Goal: Information Seeking & Learning: Learn about a topic

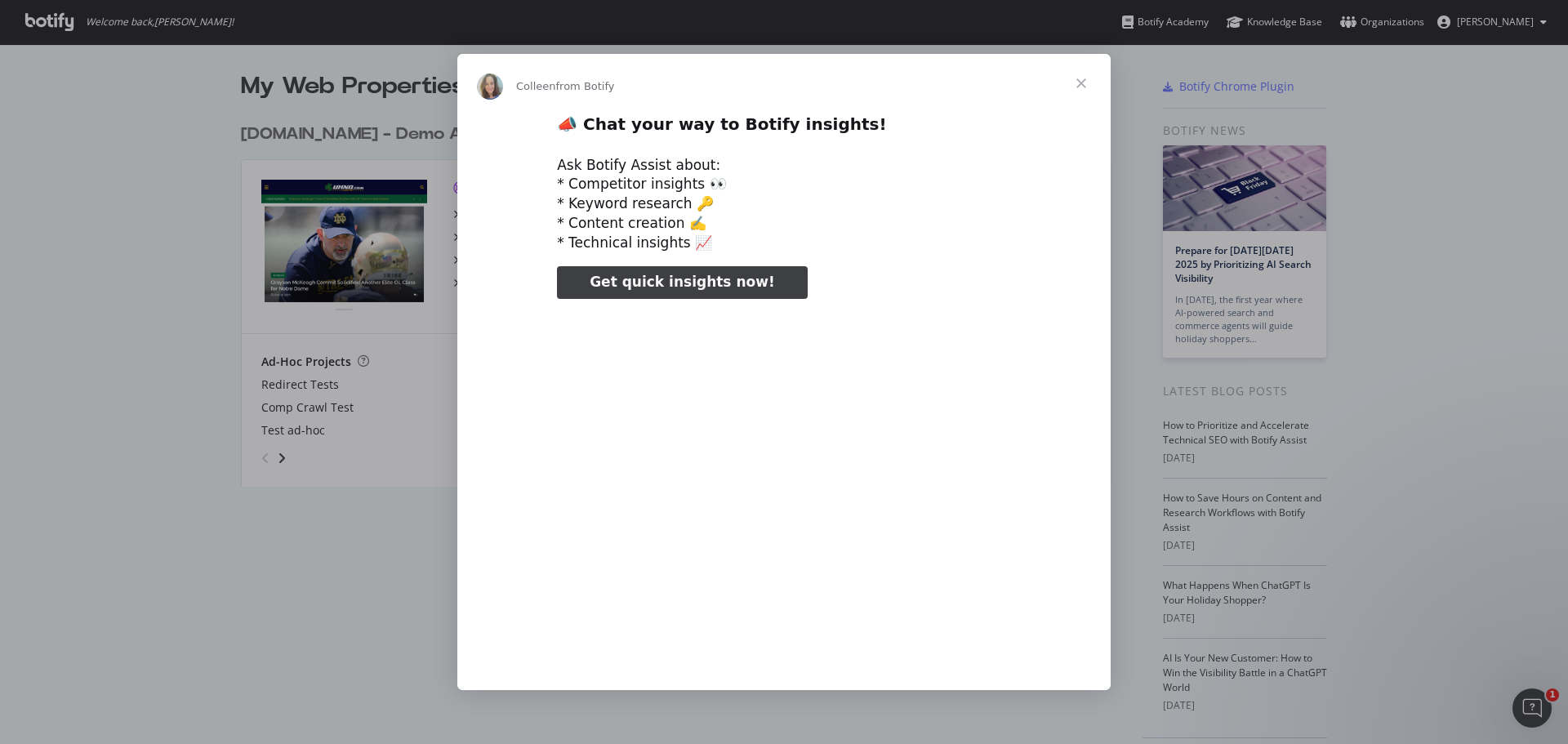
type input "212652"
click at [1085, 83] on span "Close" at bounding box center [1081, 83] width 59 height 59
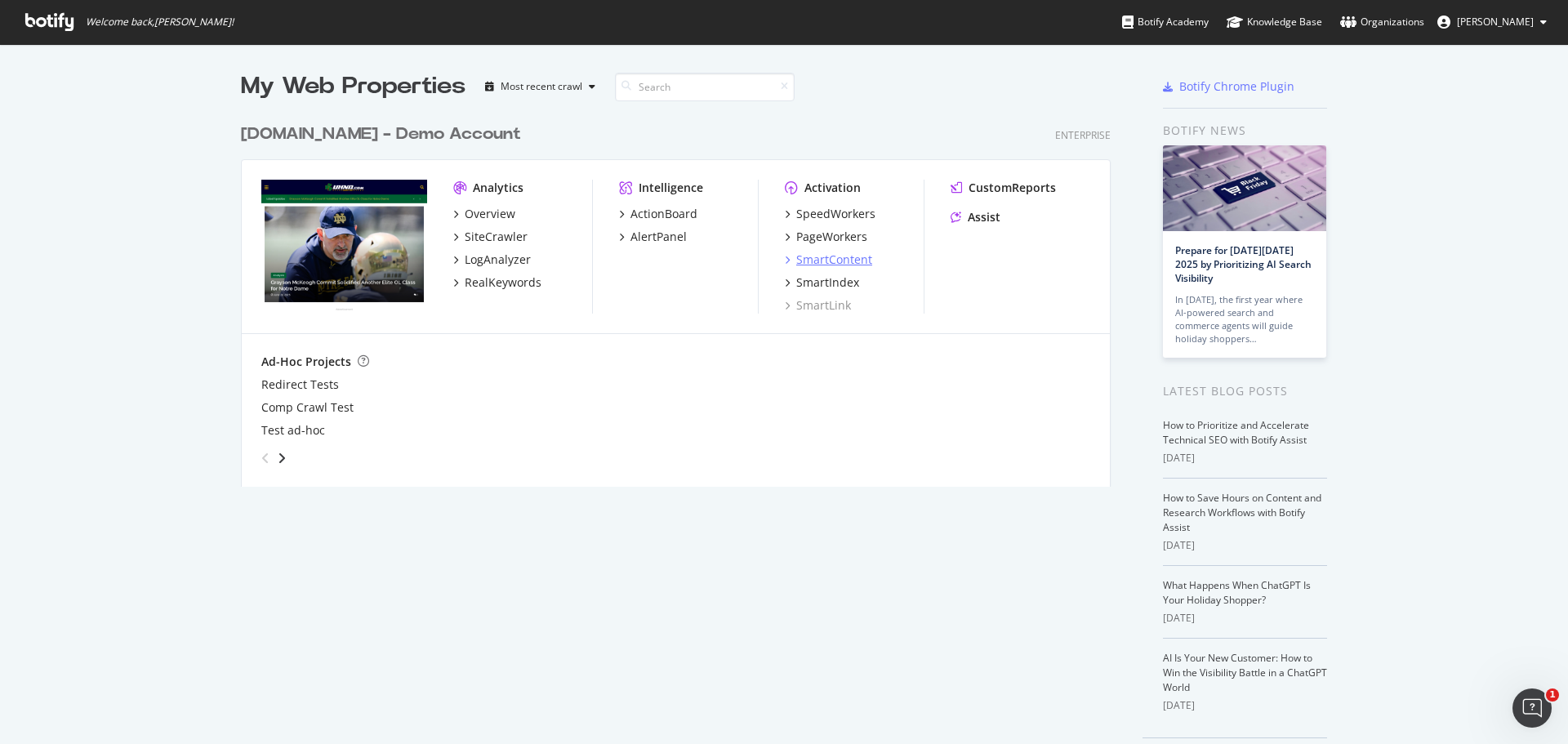
click at [840, 261] on div "SmartContent" at bounding box center [834, 260] width 76 height 16
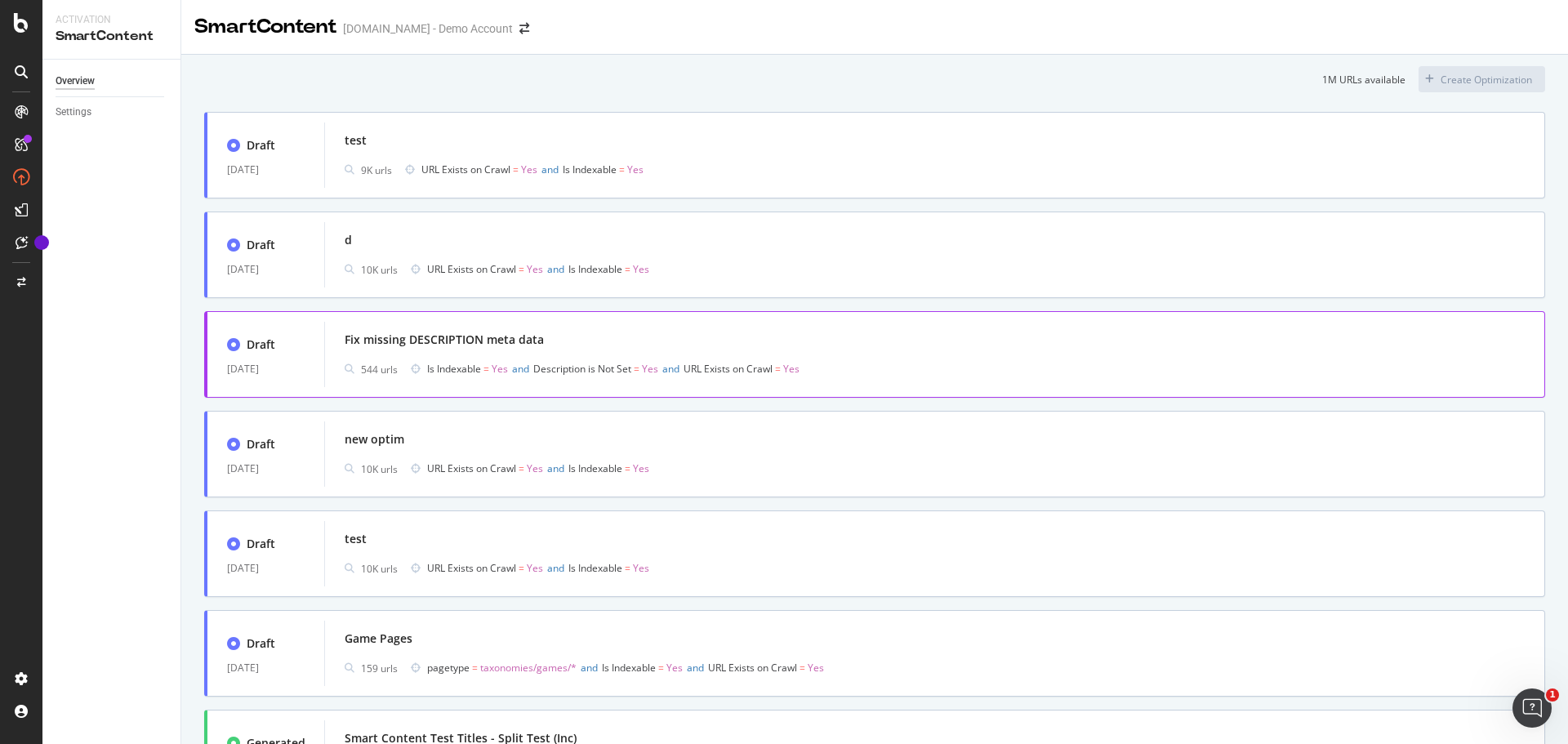
click at [435, 333] on div "Fix missing DESCRIPTION meta data" at bounding box center [444, 340] width 199 height 16
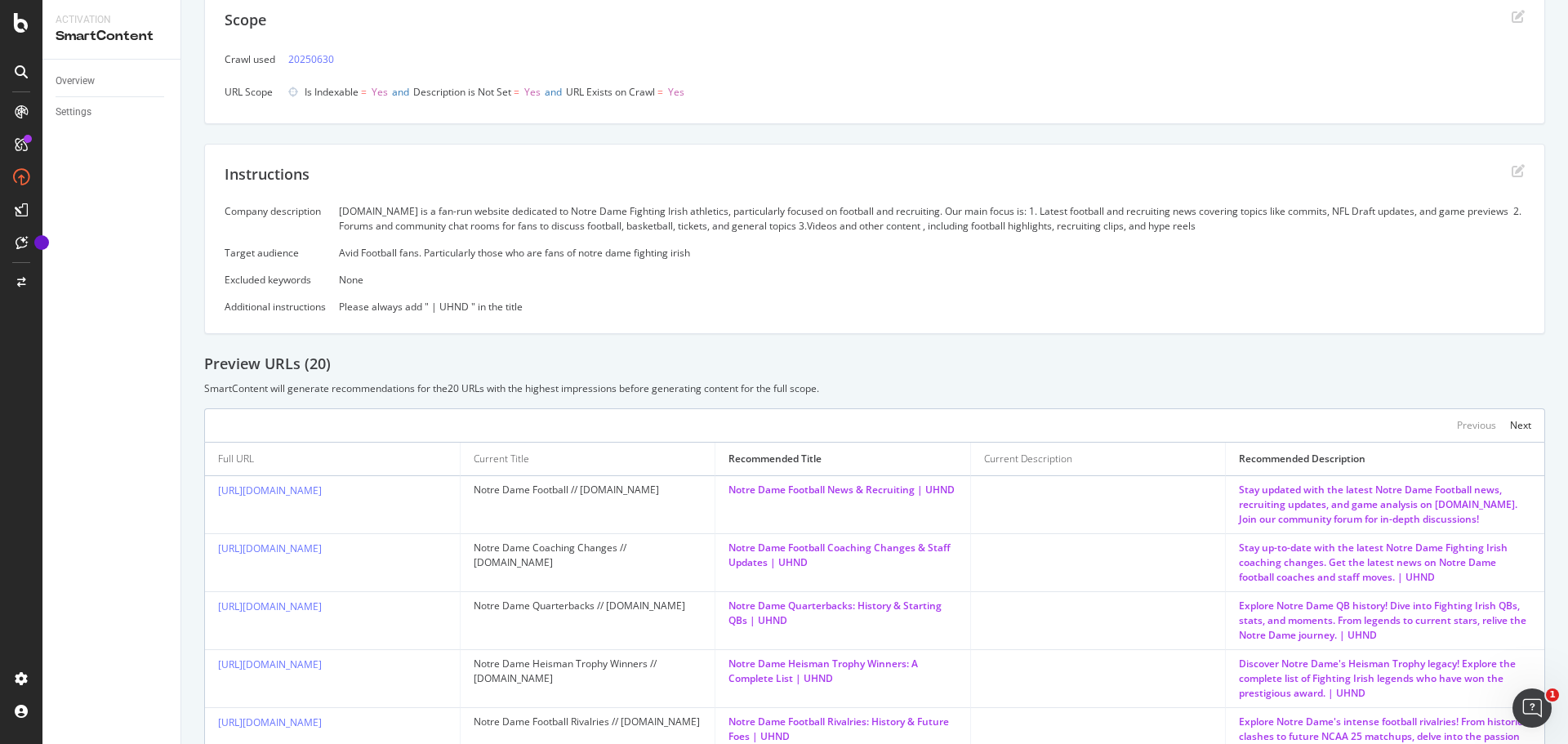
scroll to position [74, 0]
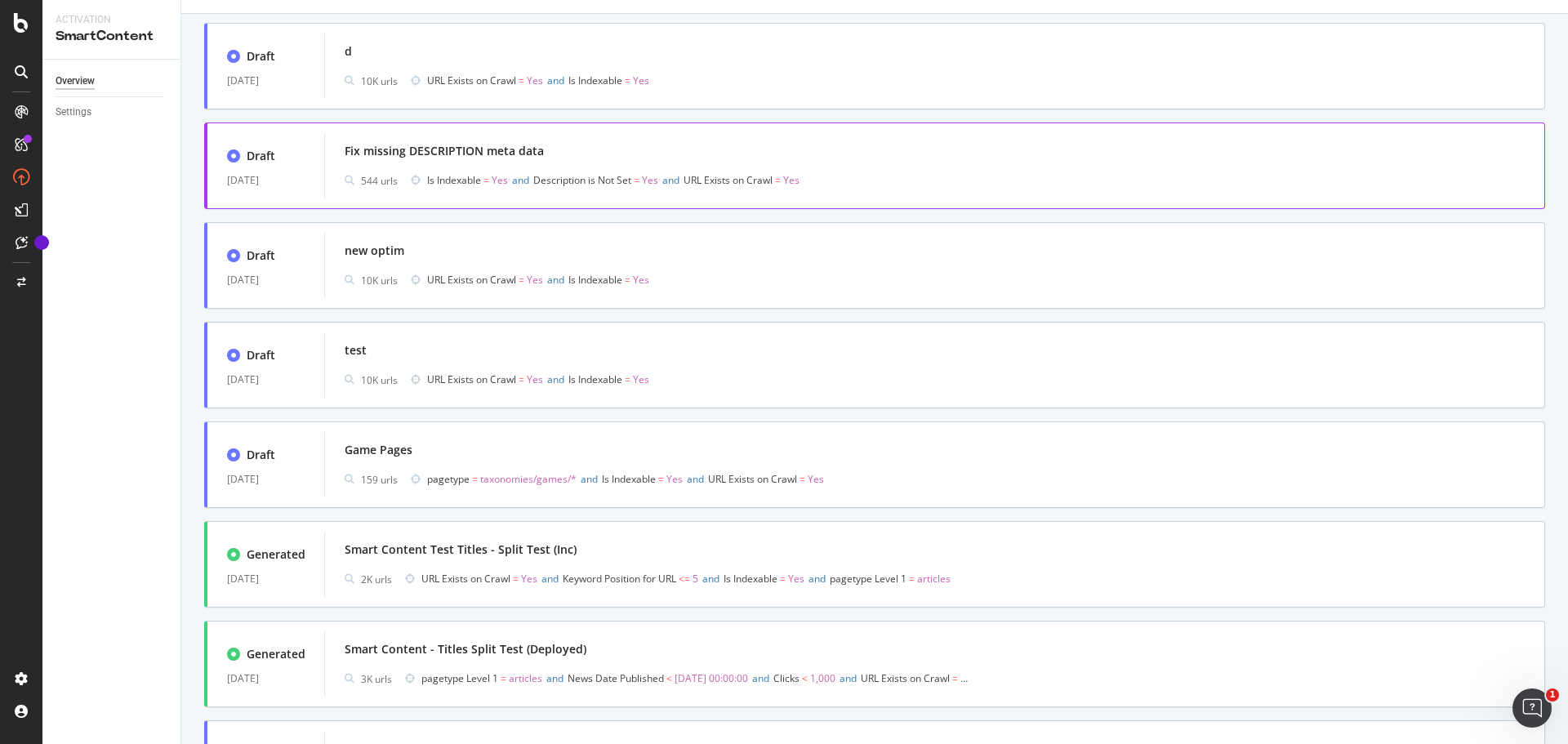
scroll to position [245, 0]
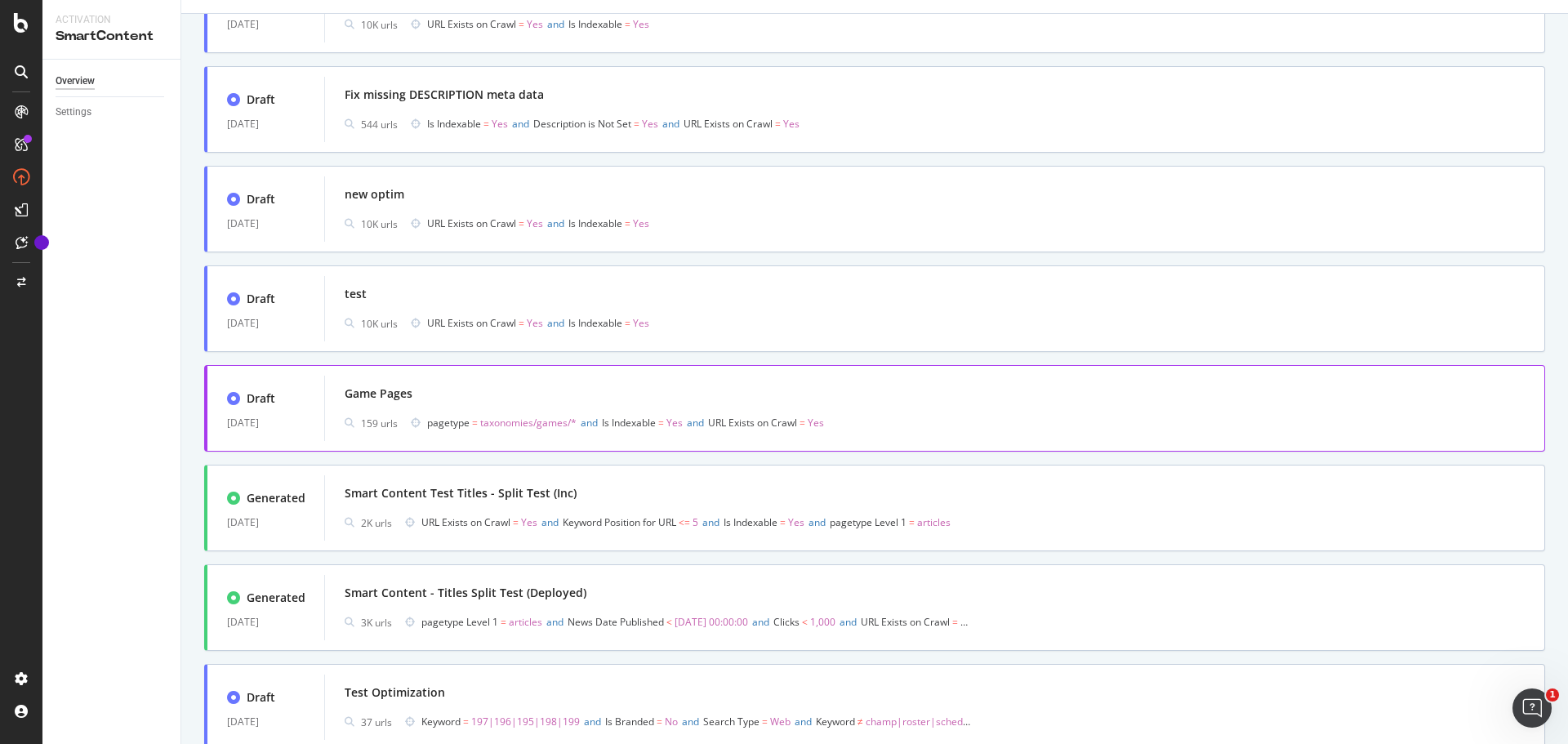
click at [383, 394] on div "Game Pages" at bounding box center [379, 394] width 68 height 16
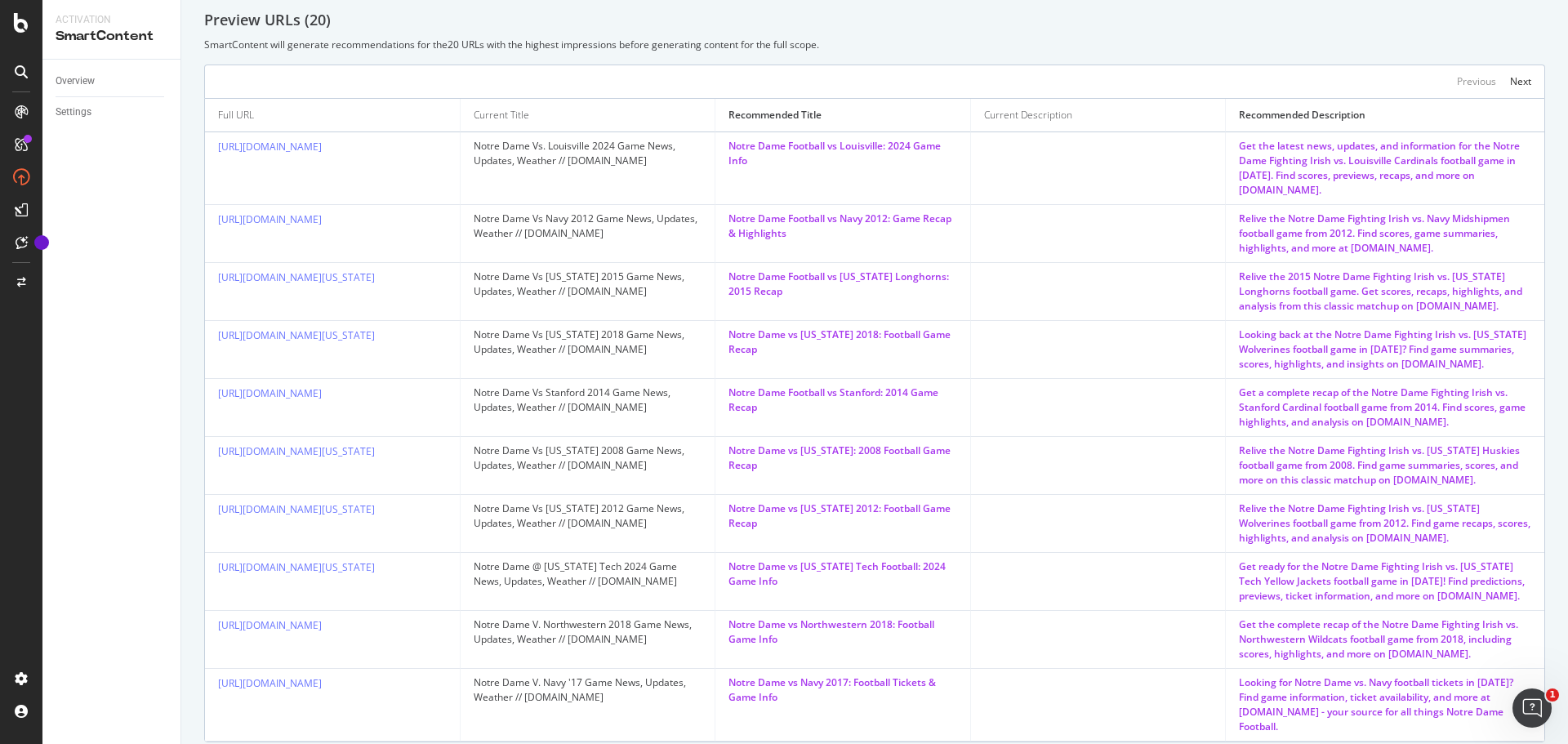
scroll to position [483, 0]
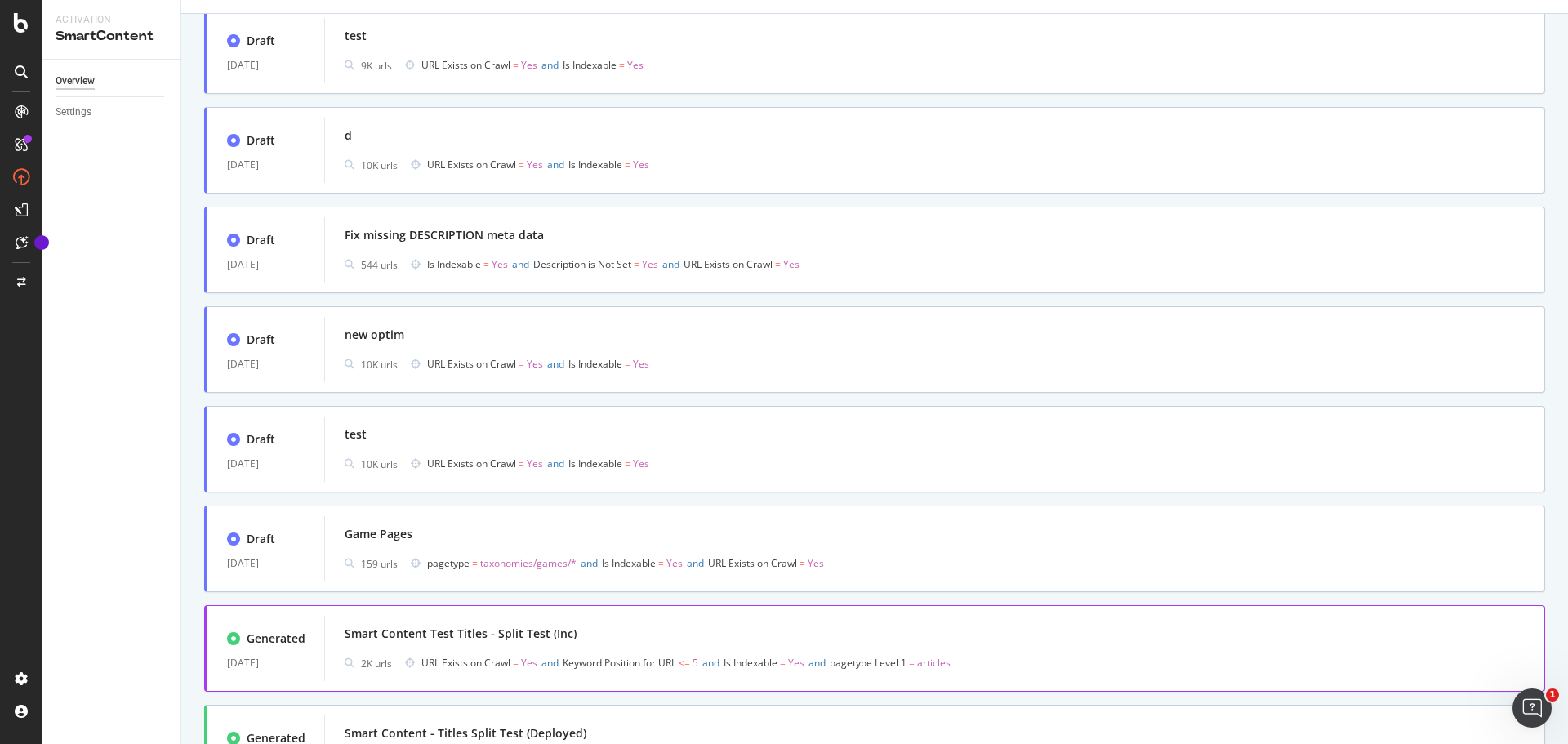
scroll to position [327, 0]
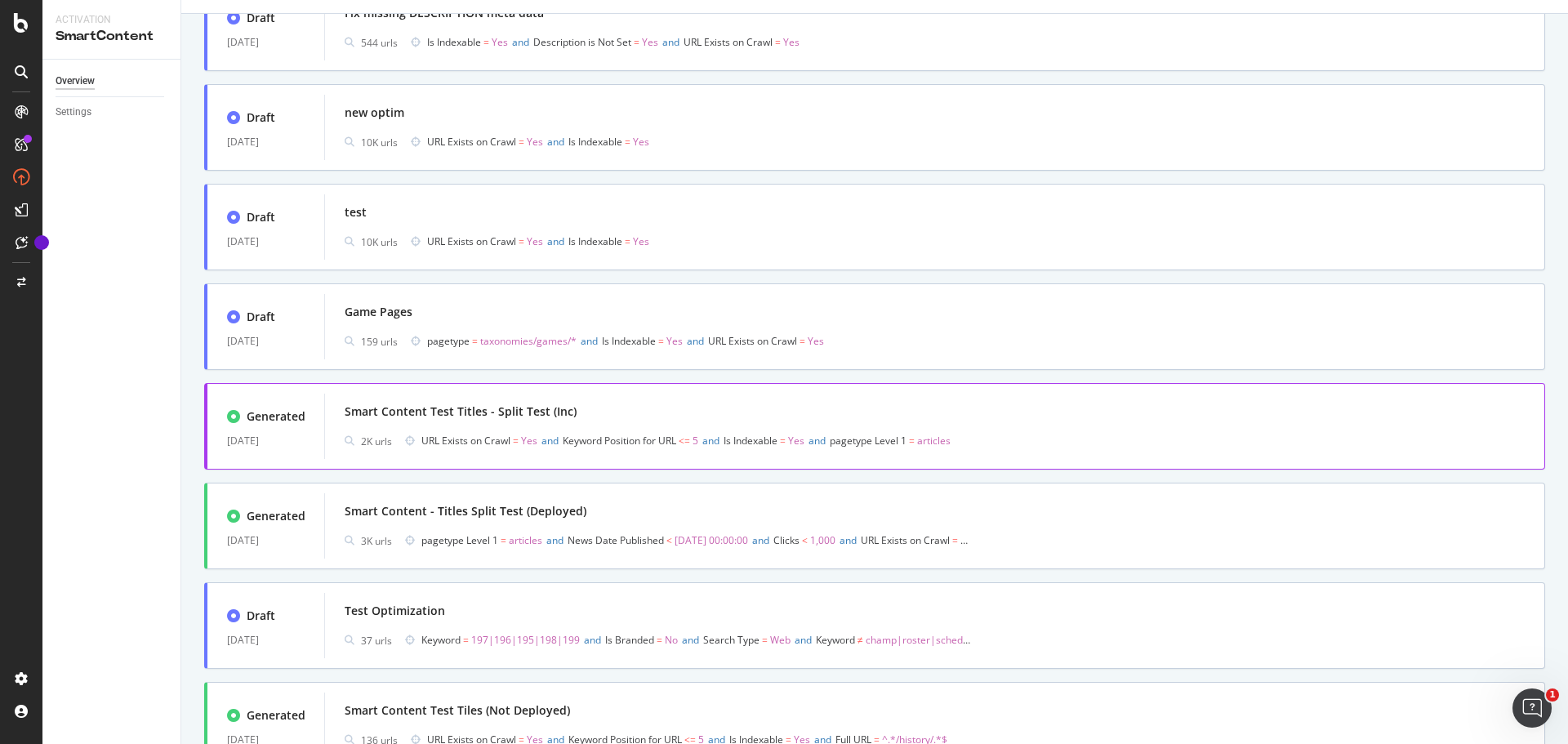
click at [502, 409] on div "Smart Content Test Titles - Split Test (Inc)" at bounding box center [461, 411] width 232 height 16
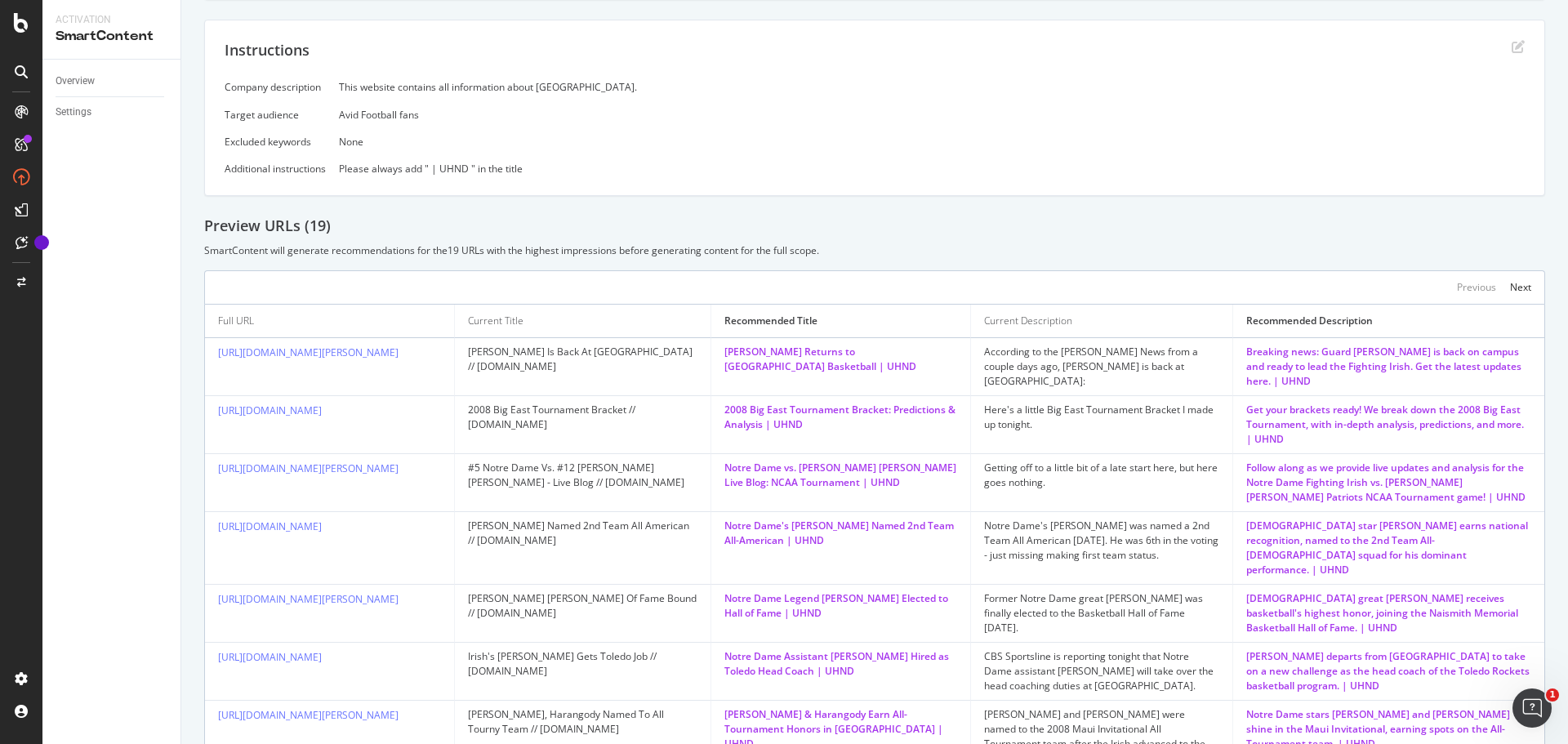
scroll to position [386, 0]
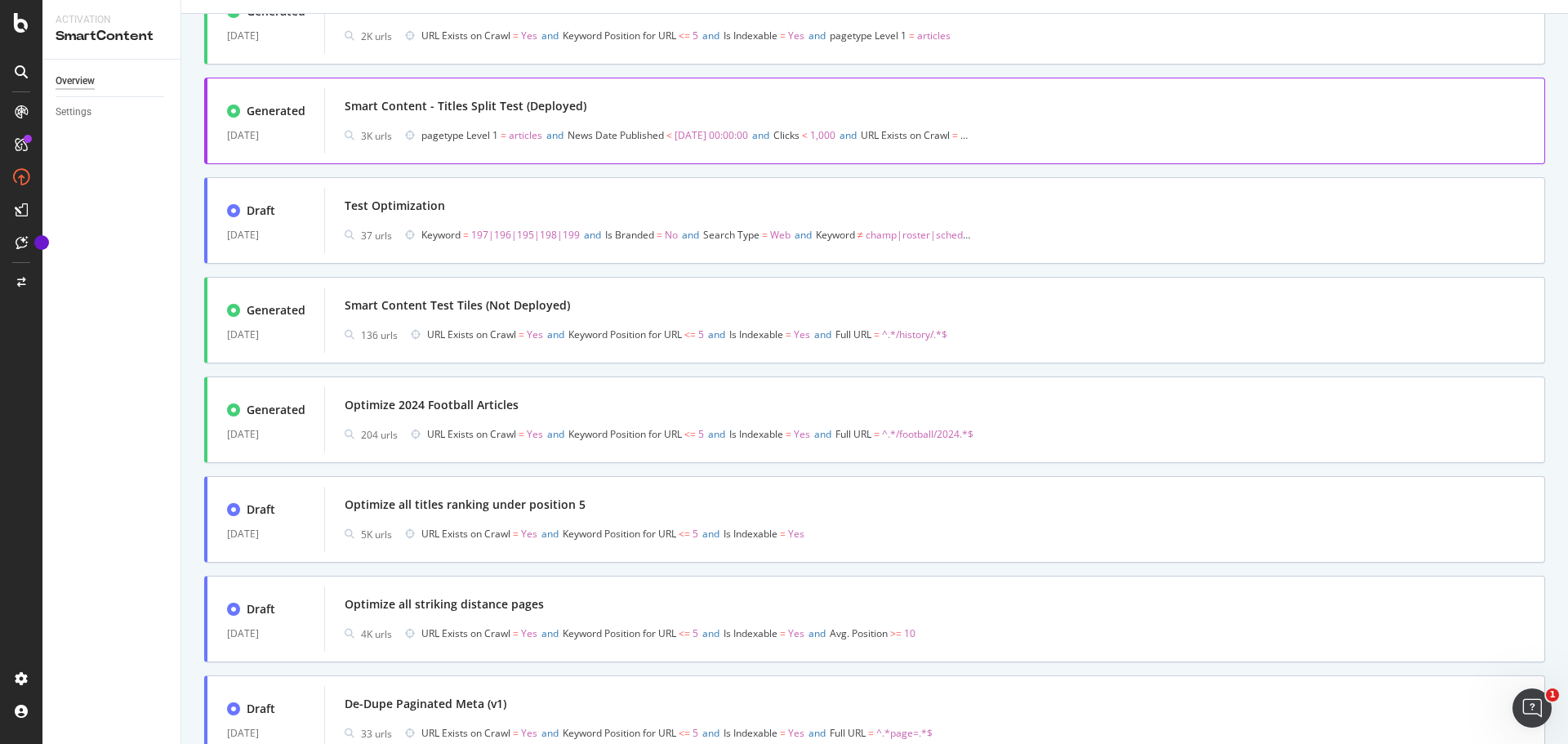
scroll to position [735, 0]
click at [428, 397] on div "Optimize 2024 Football Articles" at bounding box center [432, 402] width 174 height 16
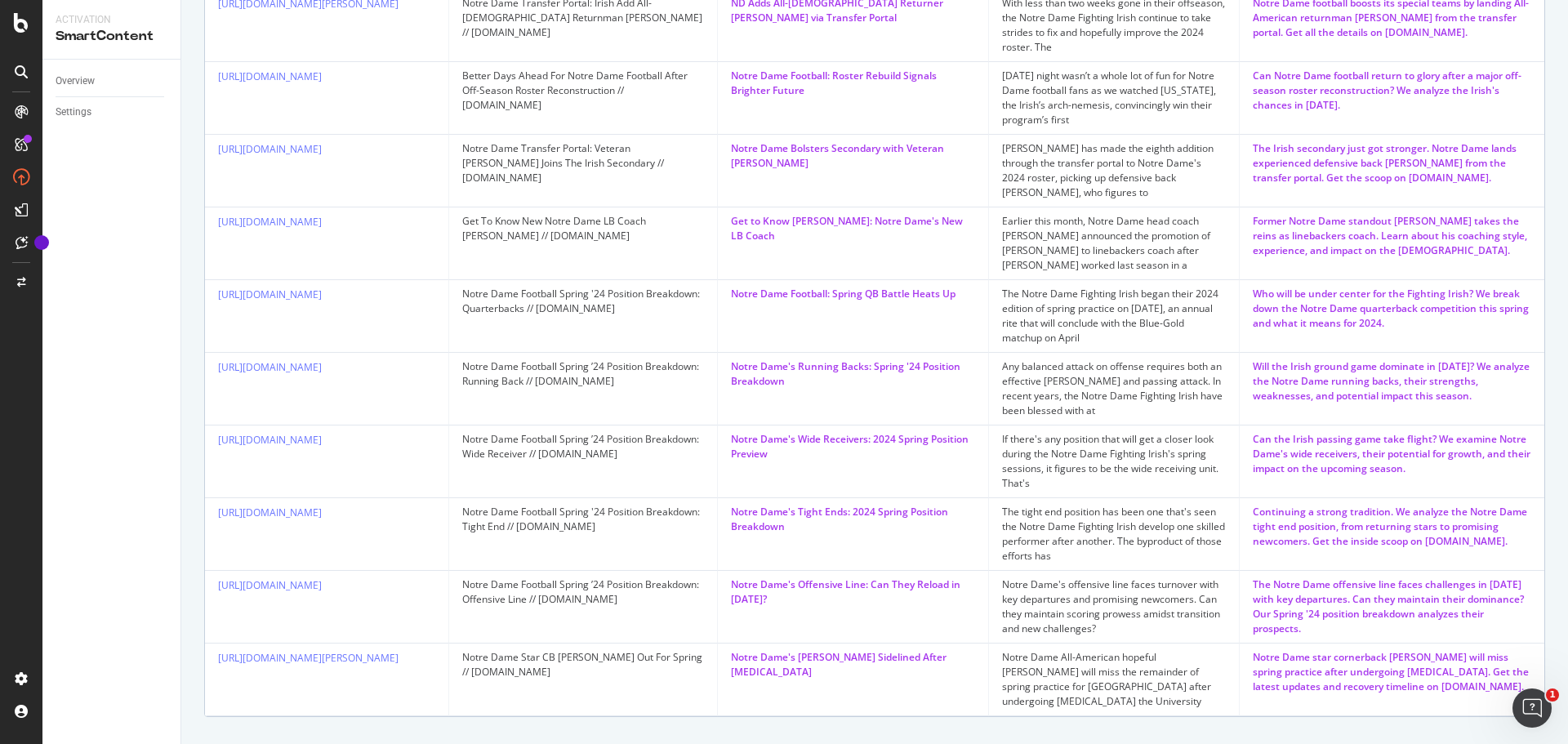
scroll to position [821, 0]
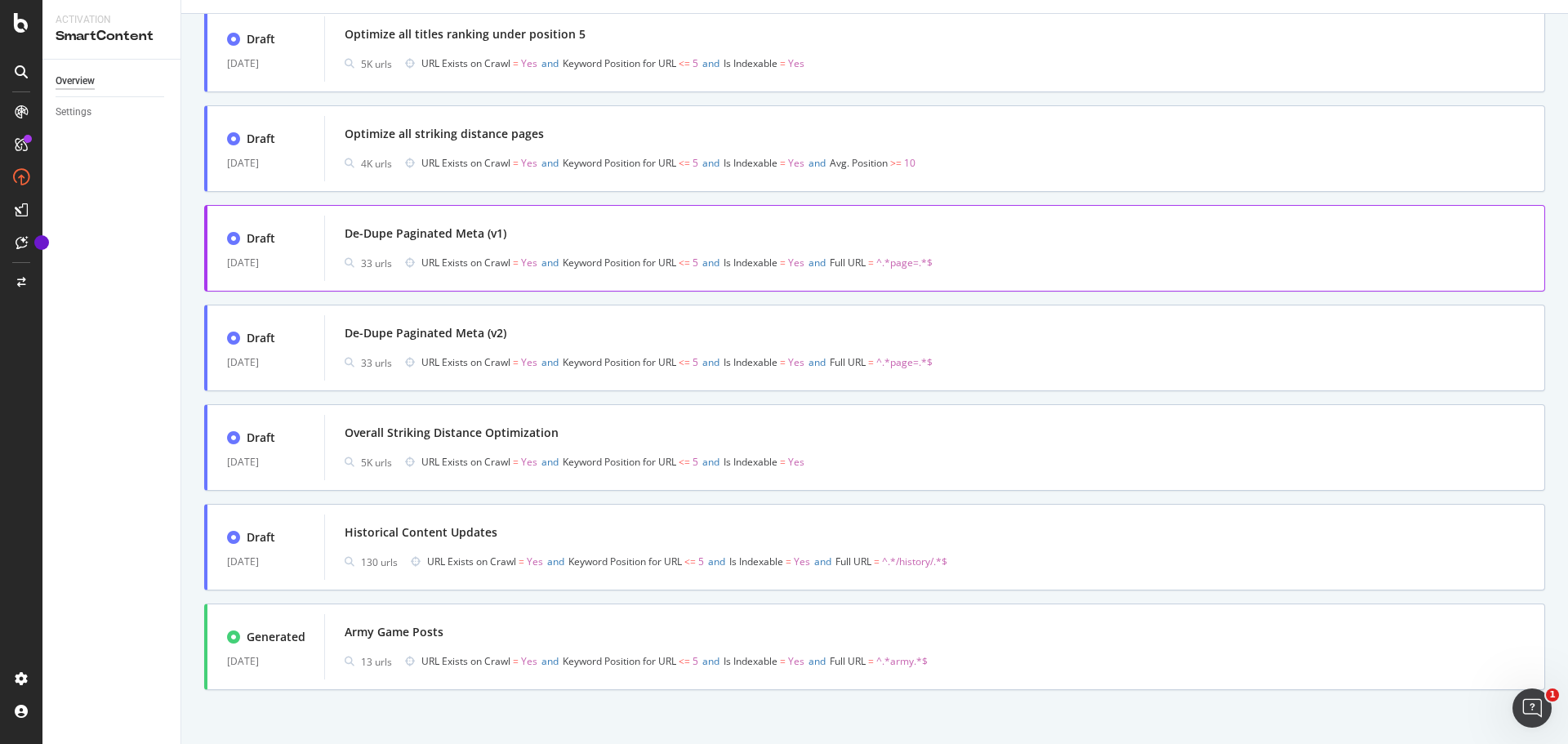
scroll to position [1206, 0]
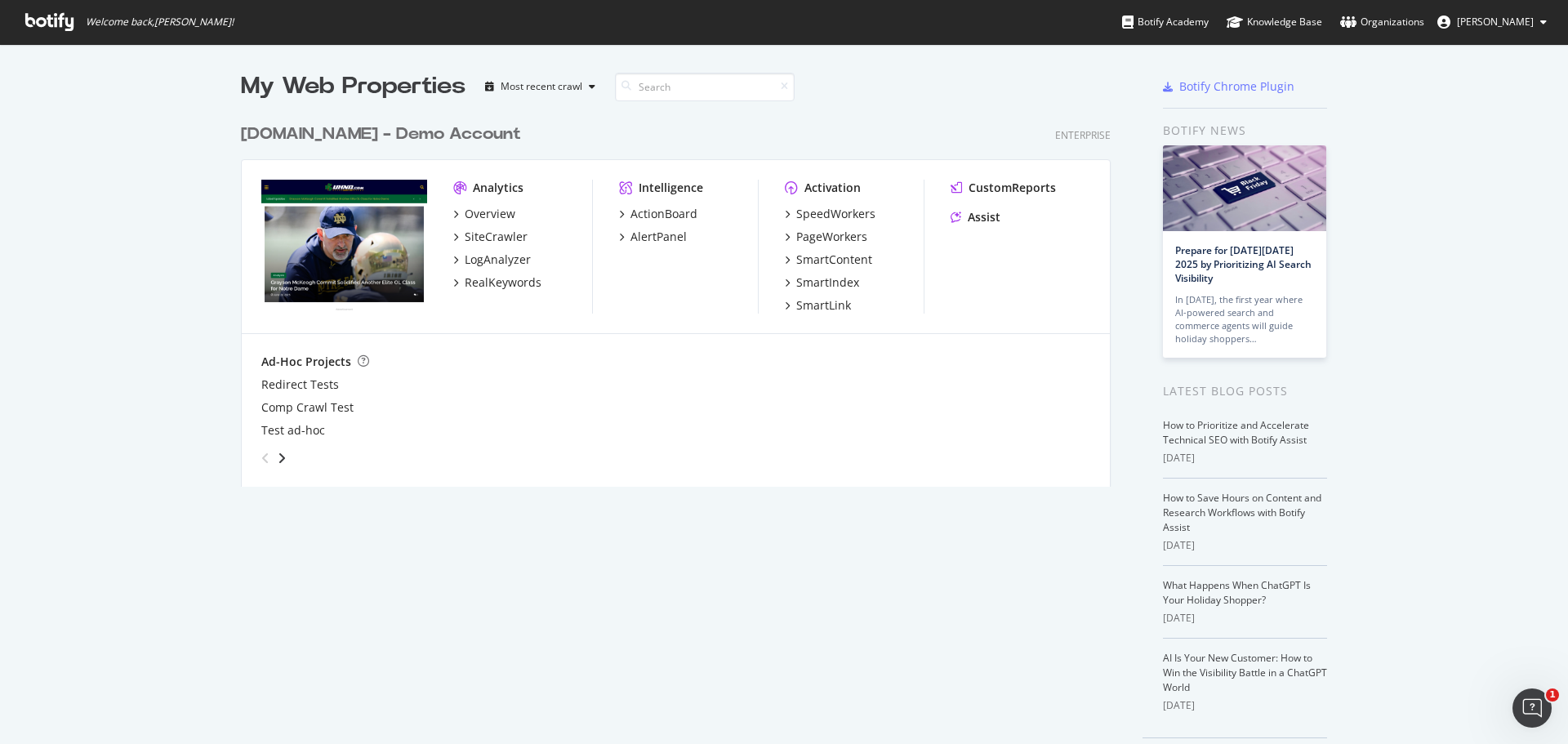
scroll to position [732, 1544]
click at [491, 277] on div "RealKeywords" at bounding box center [503, 282] width 77 height 16
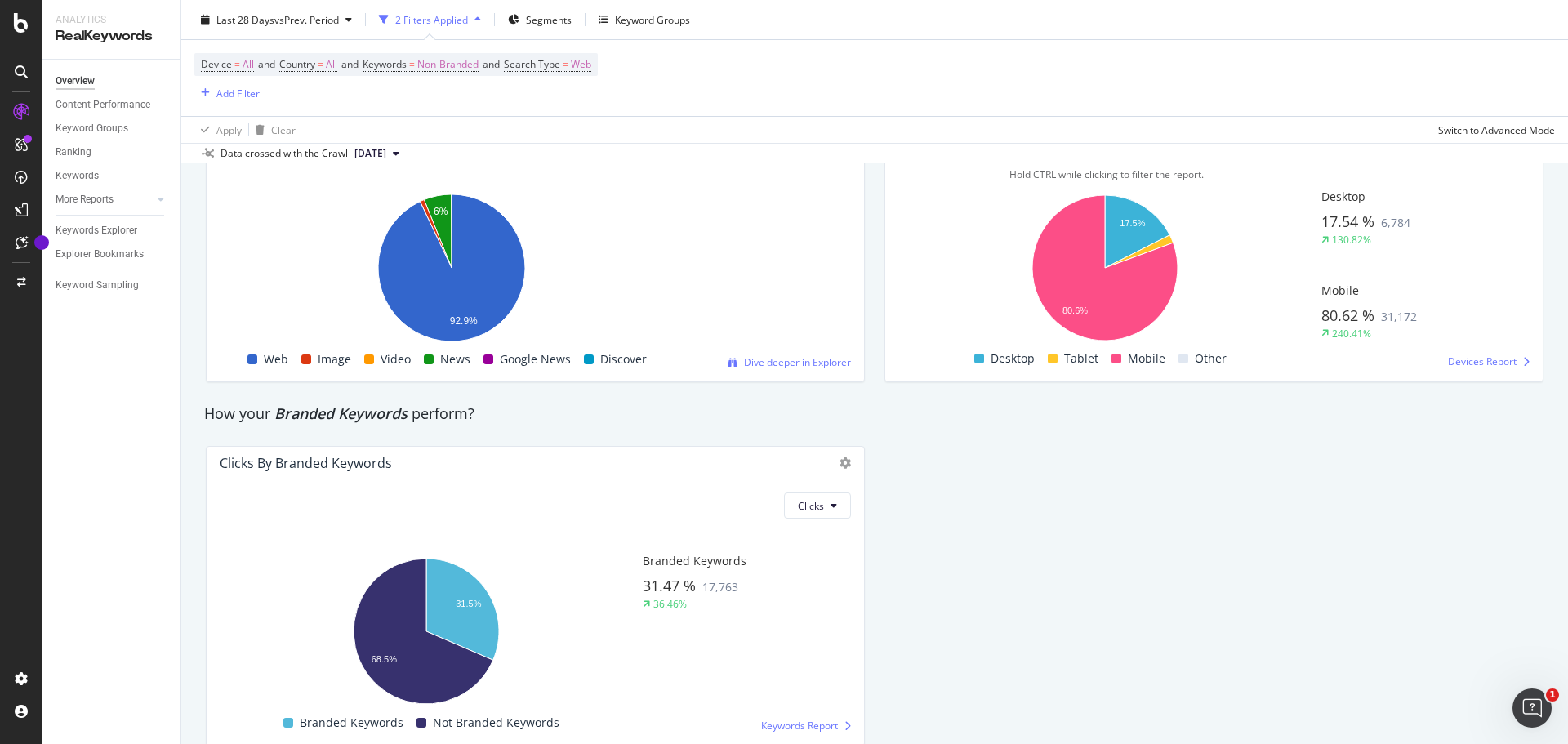
scroll to position [2929, 0]
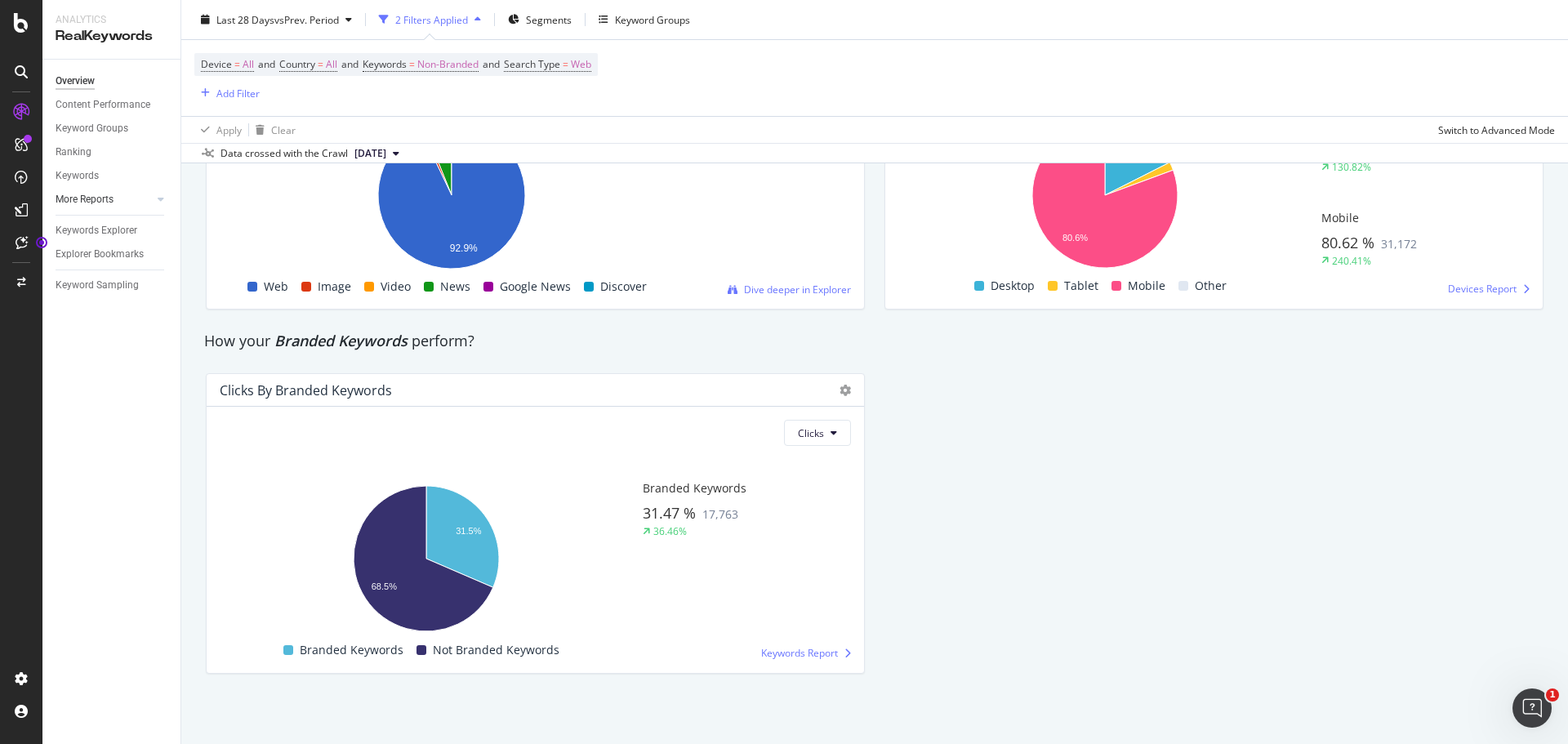
click at [147, 204] on div at bounding box center [144, 199] width 16 height 16
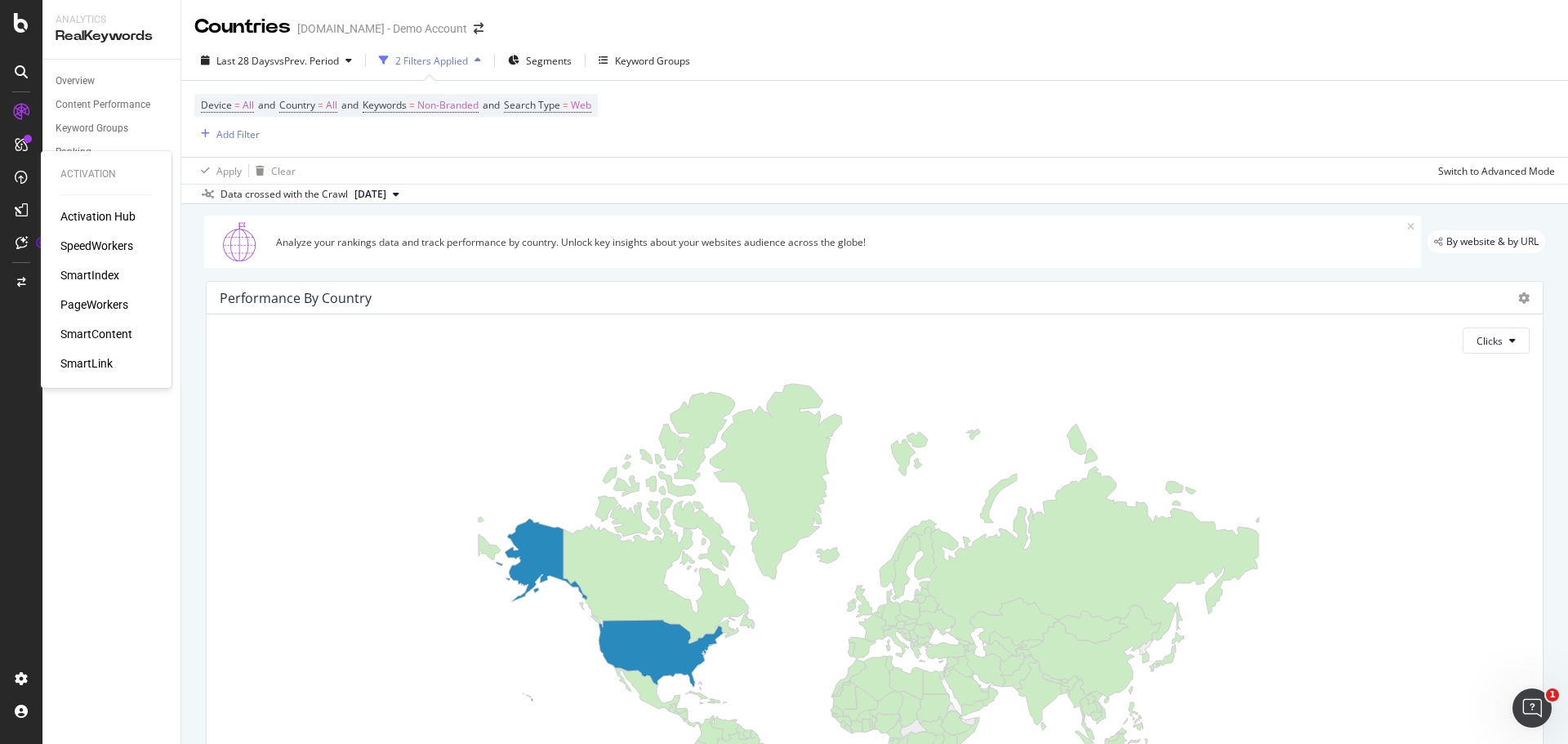
click at [91, 356] on div "SmartLink" at bounding box center [86, 363] width 52 height 16
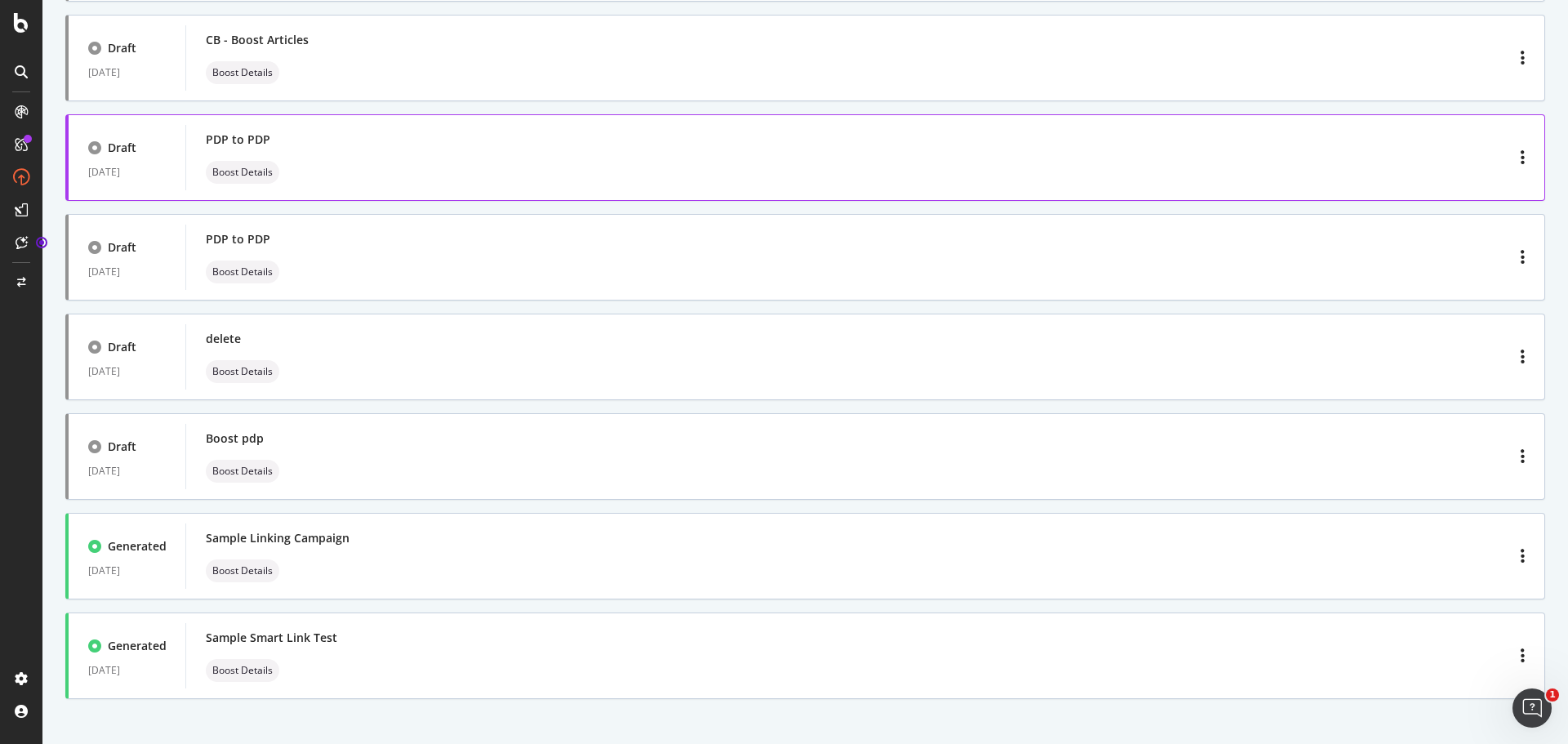
scroll to position [364, 0]
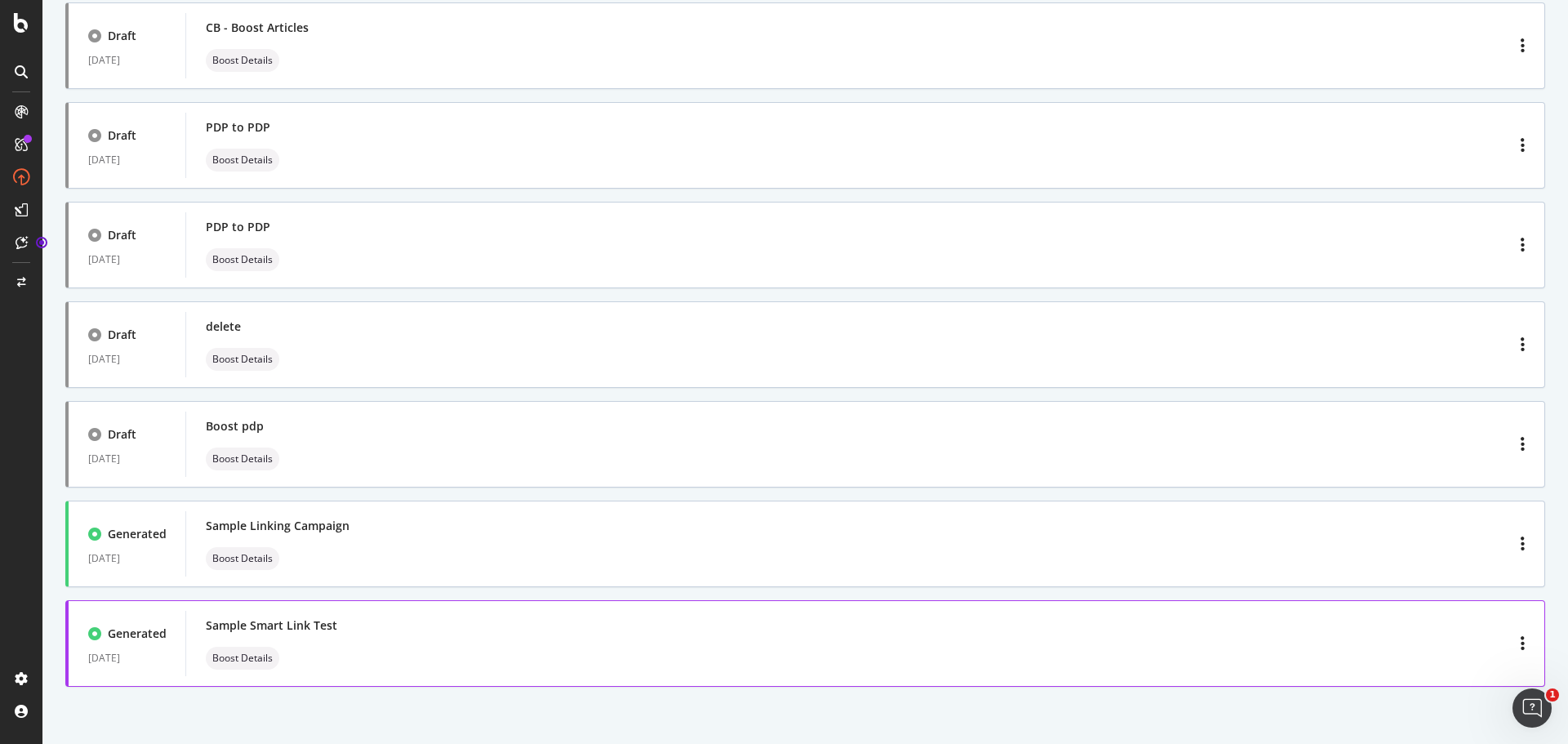
click at [546, 628] on div "Sample Smart Link Test Boost Details" at bounding box center [865, 643] width 1319 height 52
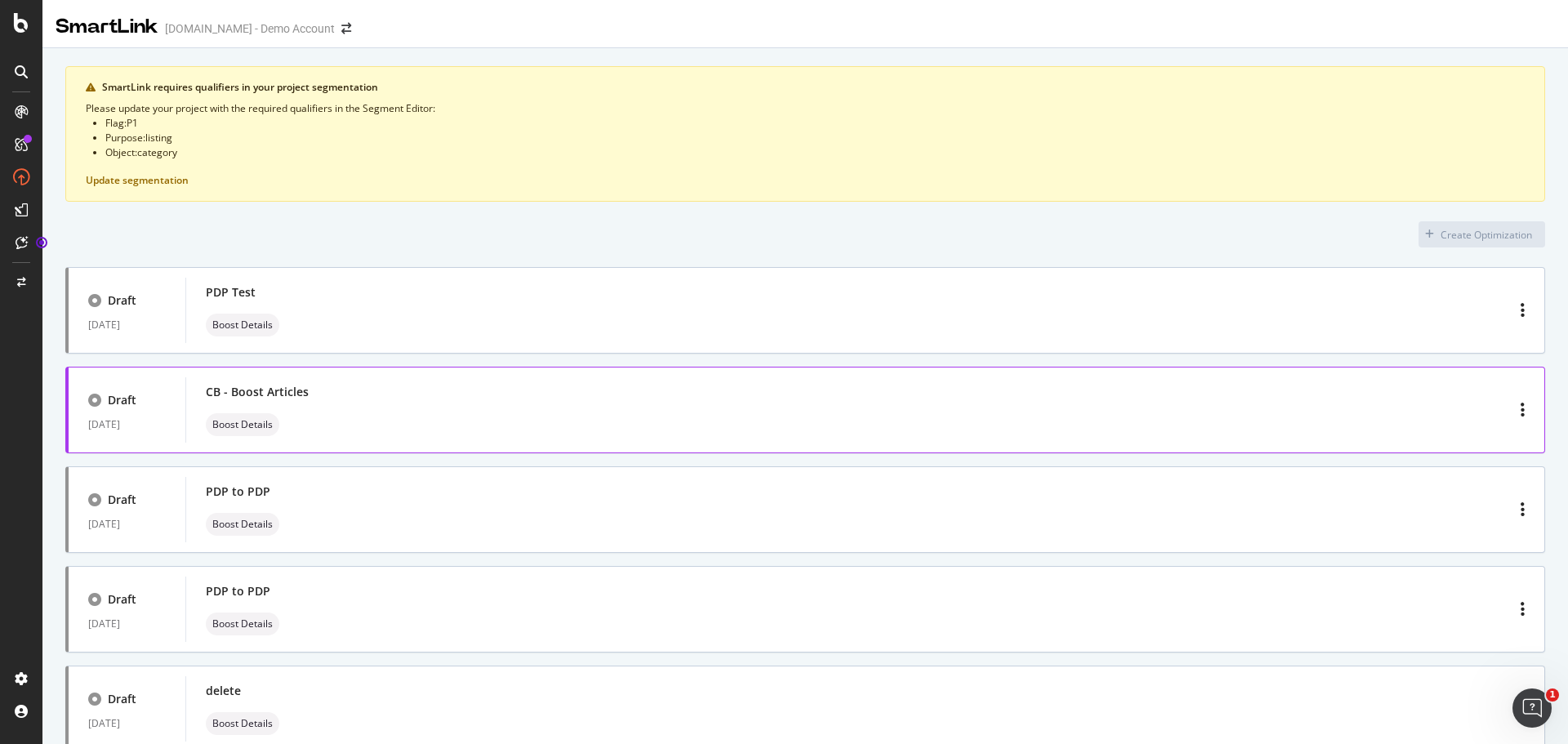
click at [292, 395] on div "CB - Boost Articles" at bounding box center [257, 392] width 103 height 16
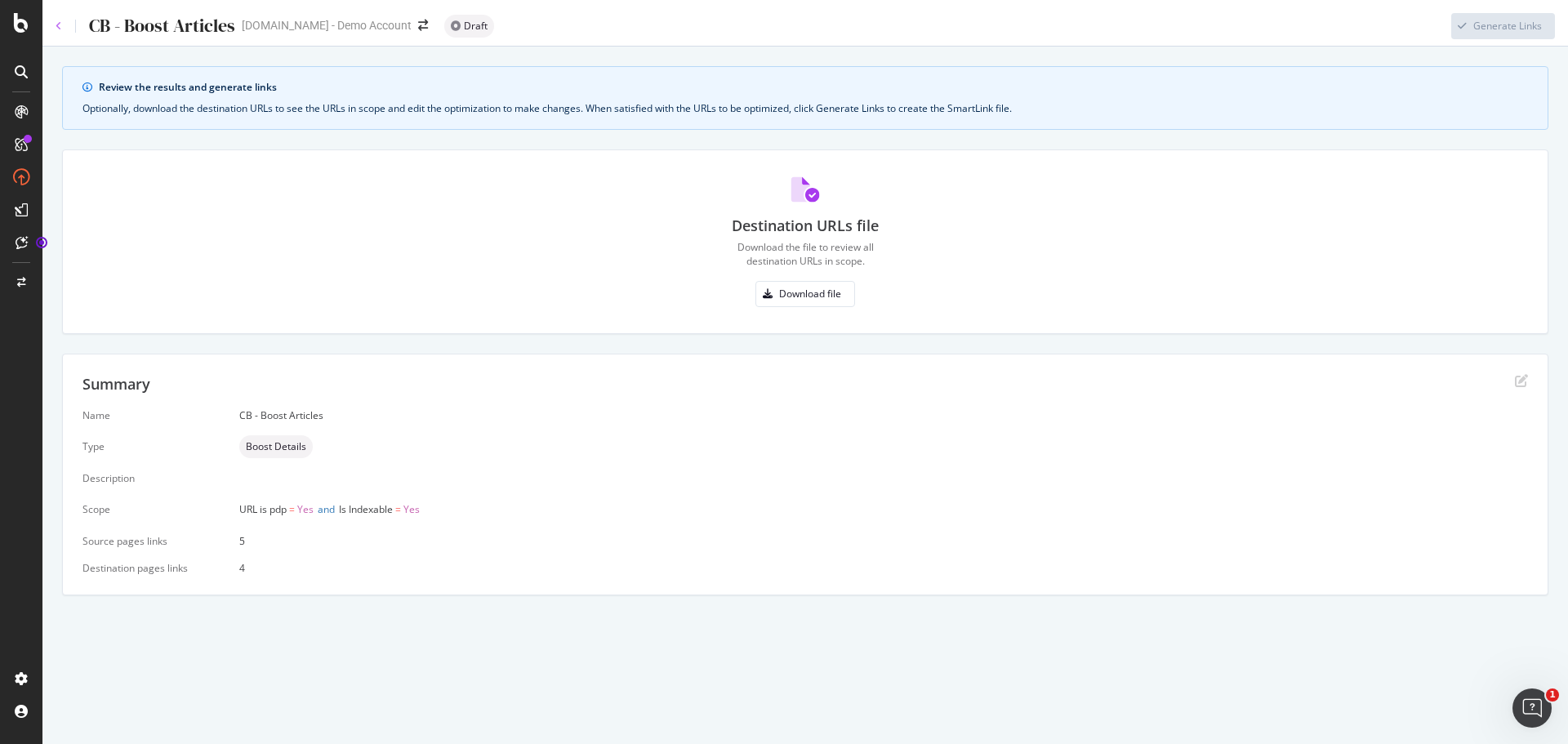
click at [58, 21] on icon at bounding box center [59, 26] width 7 height 10
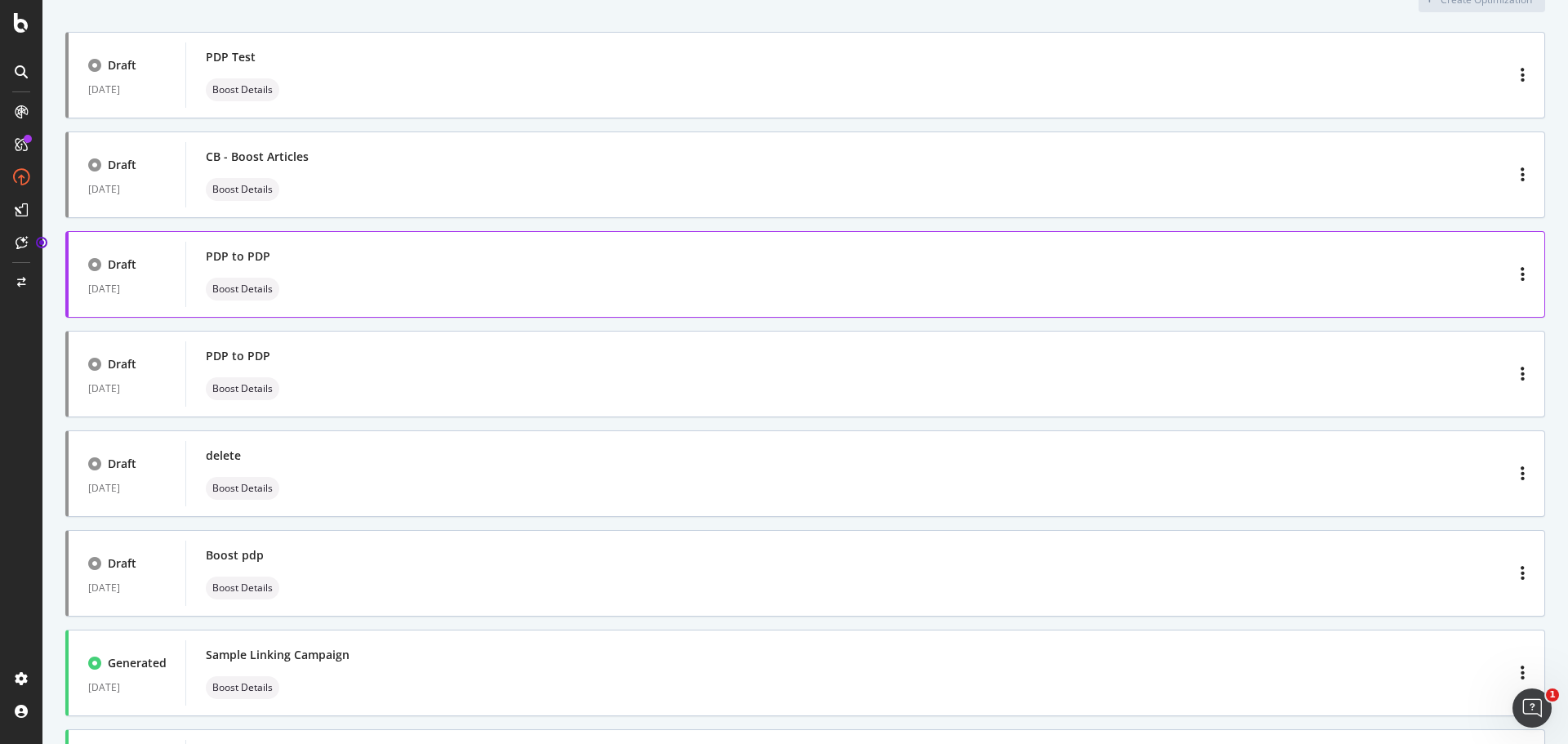
scroll to position [245, 0]
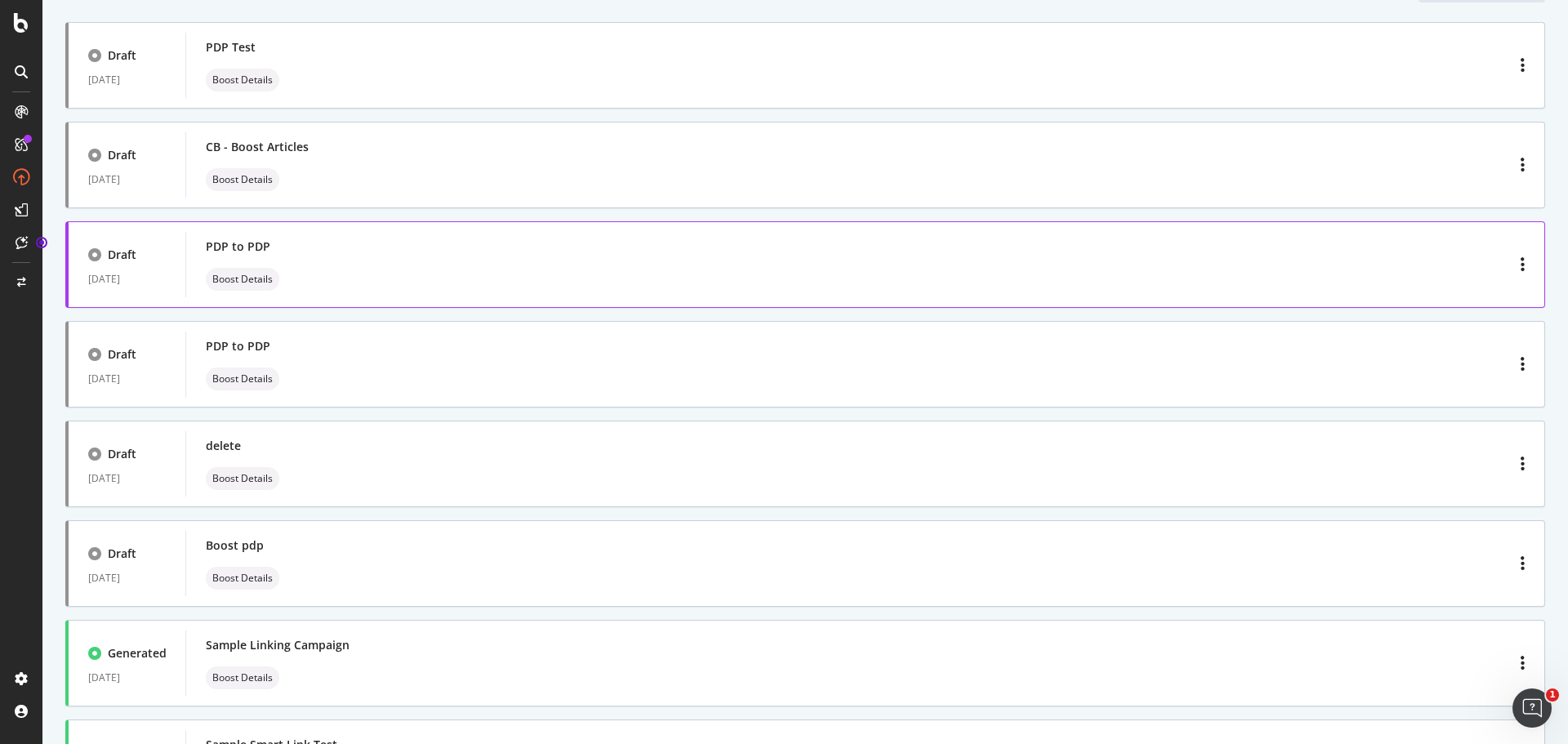
click at [242, 238] on div "PDP to PDP" at bounding box center [238, 246] width 65 height 16
